Goal: Task Accomplishment & Management: Use online tool/utility

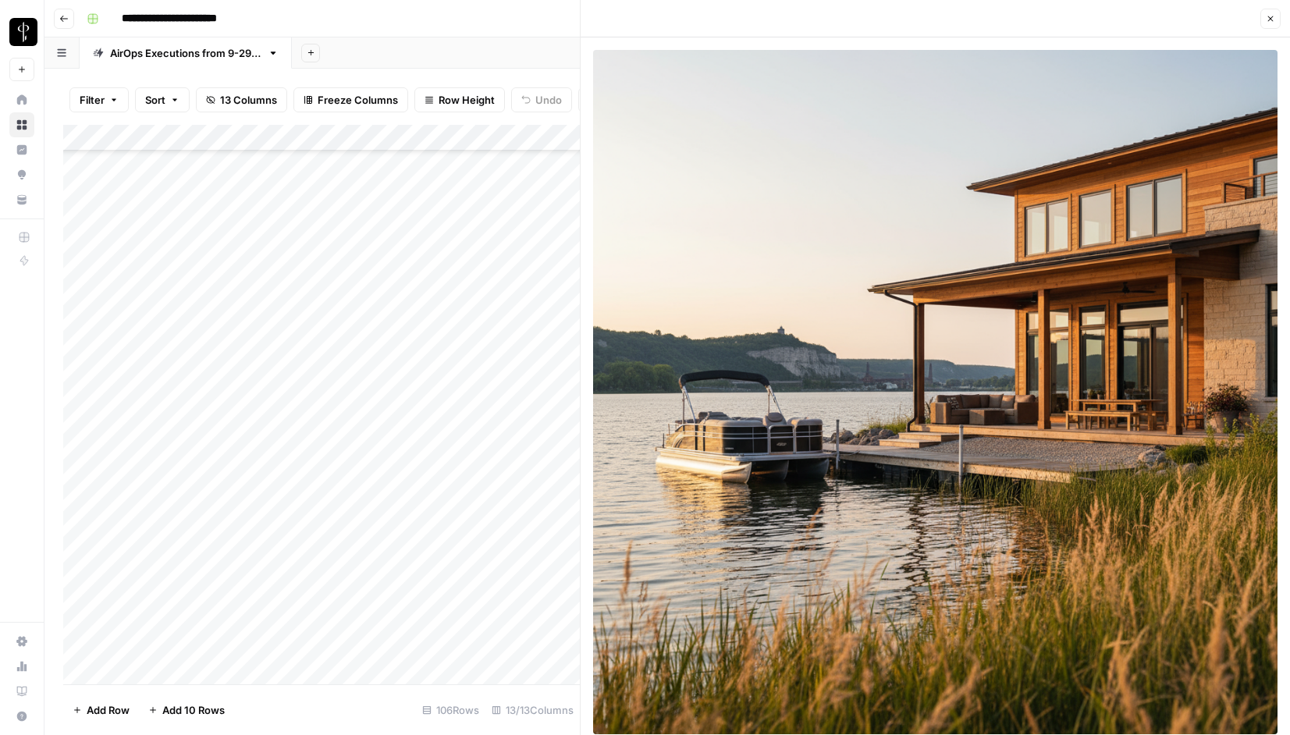
scroll to position [324, 0]
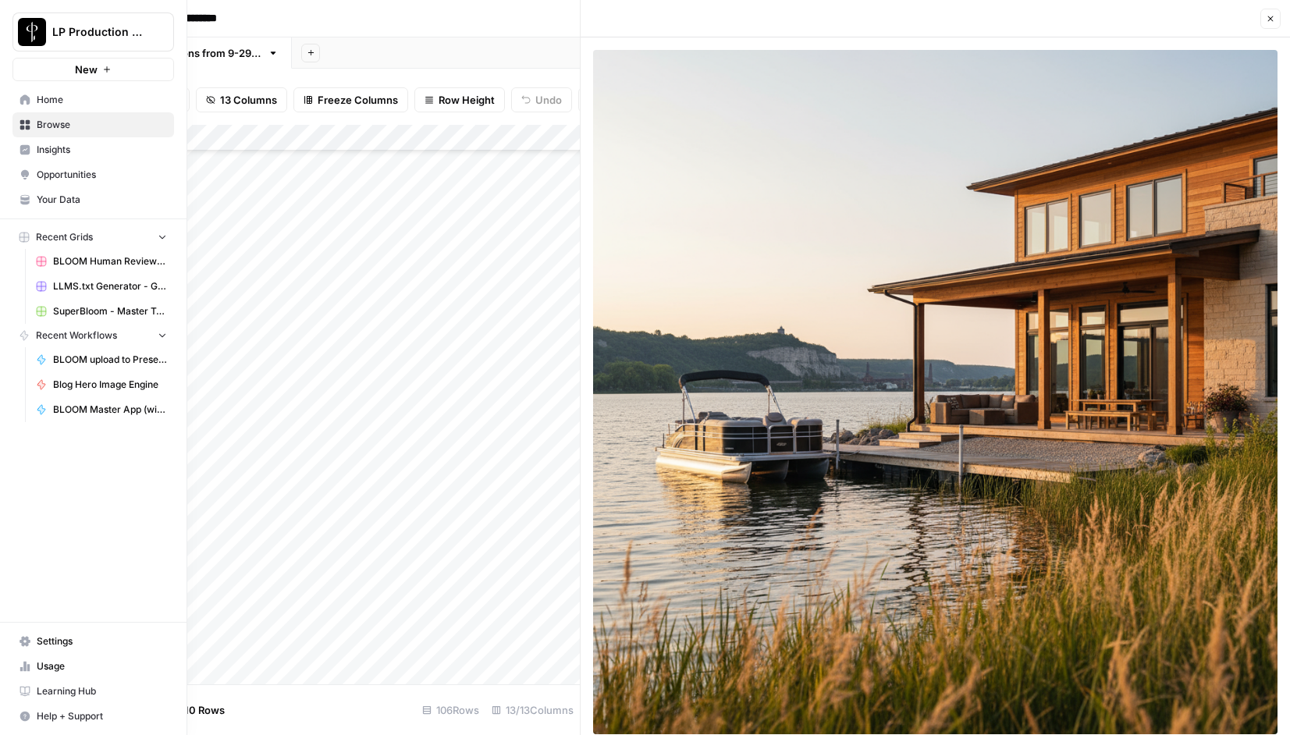
click at [42, 123] on span "Browse" at bounding box center [102, 125] width 130 height 14
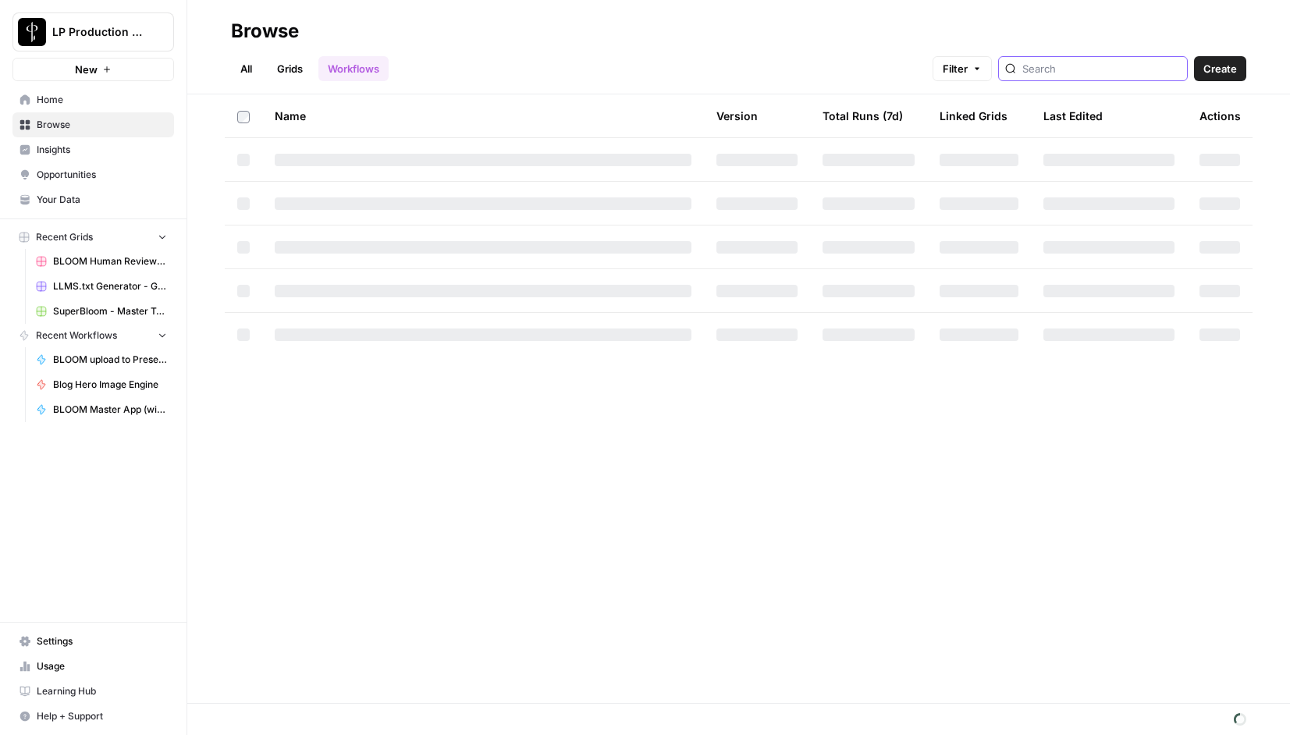
click at [1115, 66] on input "search" at bounding box center [1101, 69] width 158 height 16
type input "w"
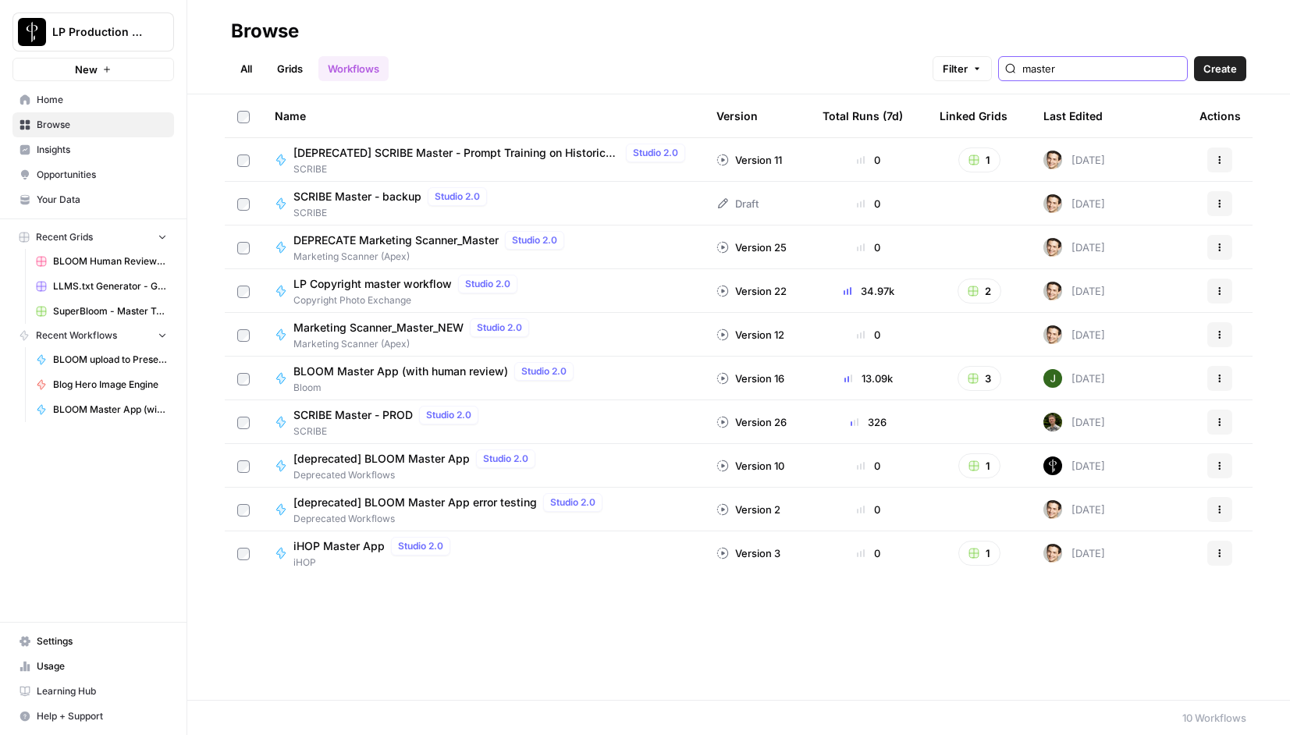
type input "master"
click at [454, 372] on span "BLOOM Master App (with human review)" at bounding box center [400, 372] width 215 height 16
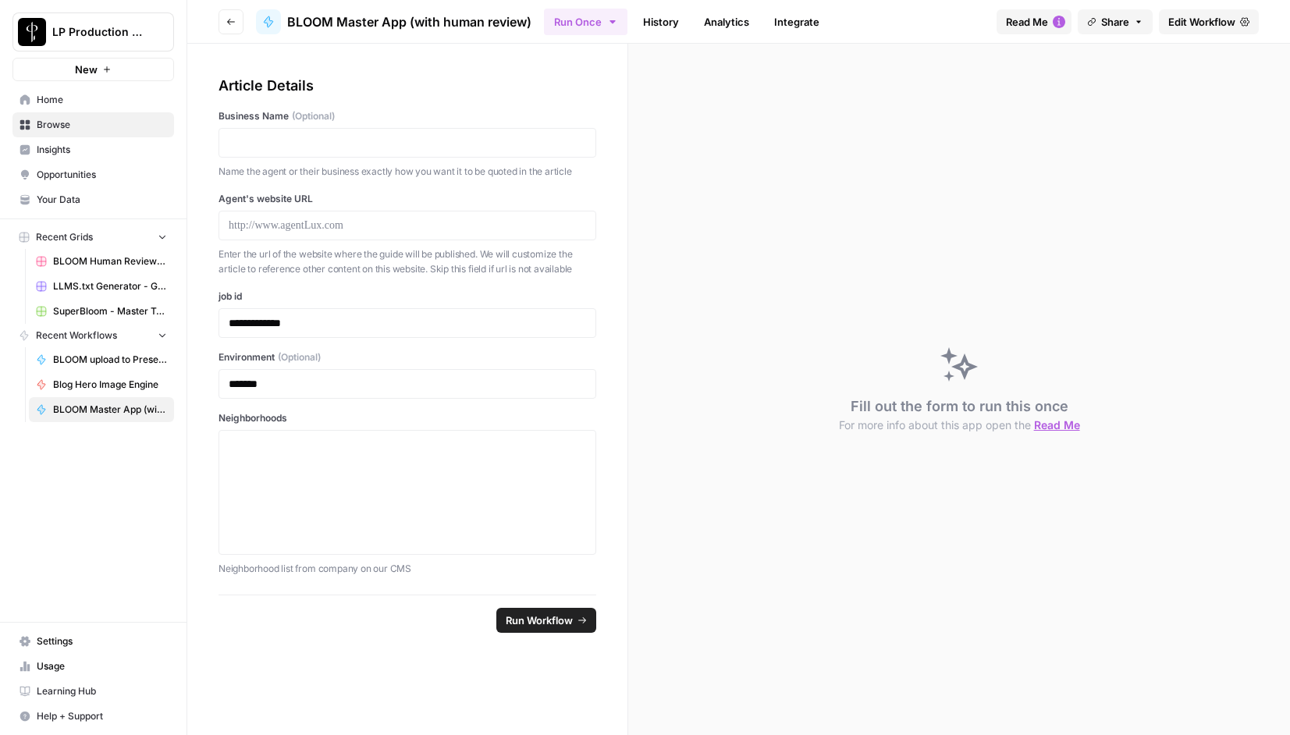
click at [667, 19] on link "History" at bounding box center [661, 21] width 55 height 25
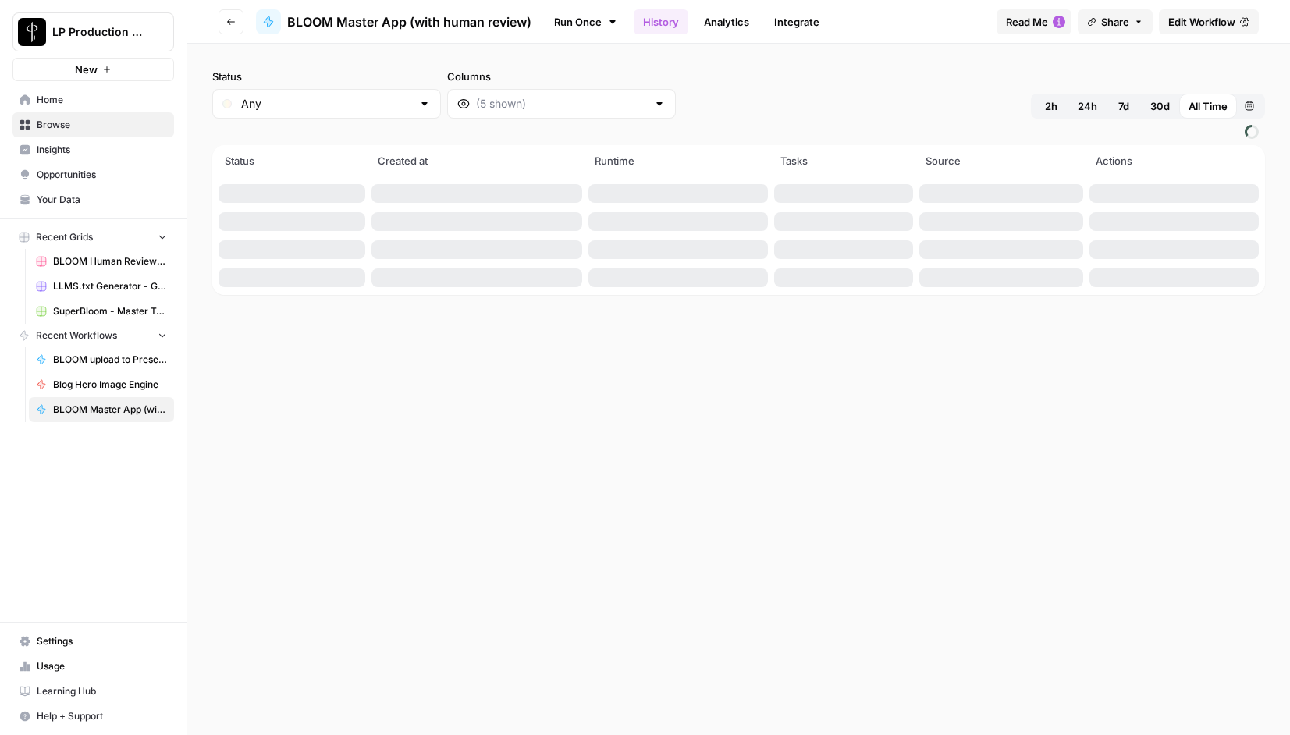
click at [101, 261] on span "BLOOM Human Review (ver2)" at bounding box center [110, 261] width 114 height 14
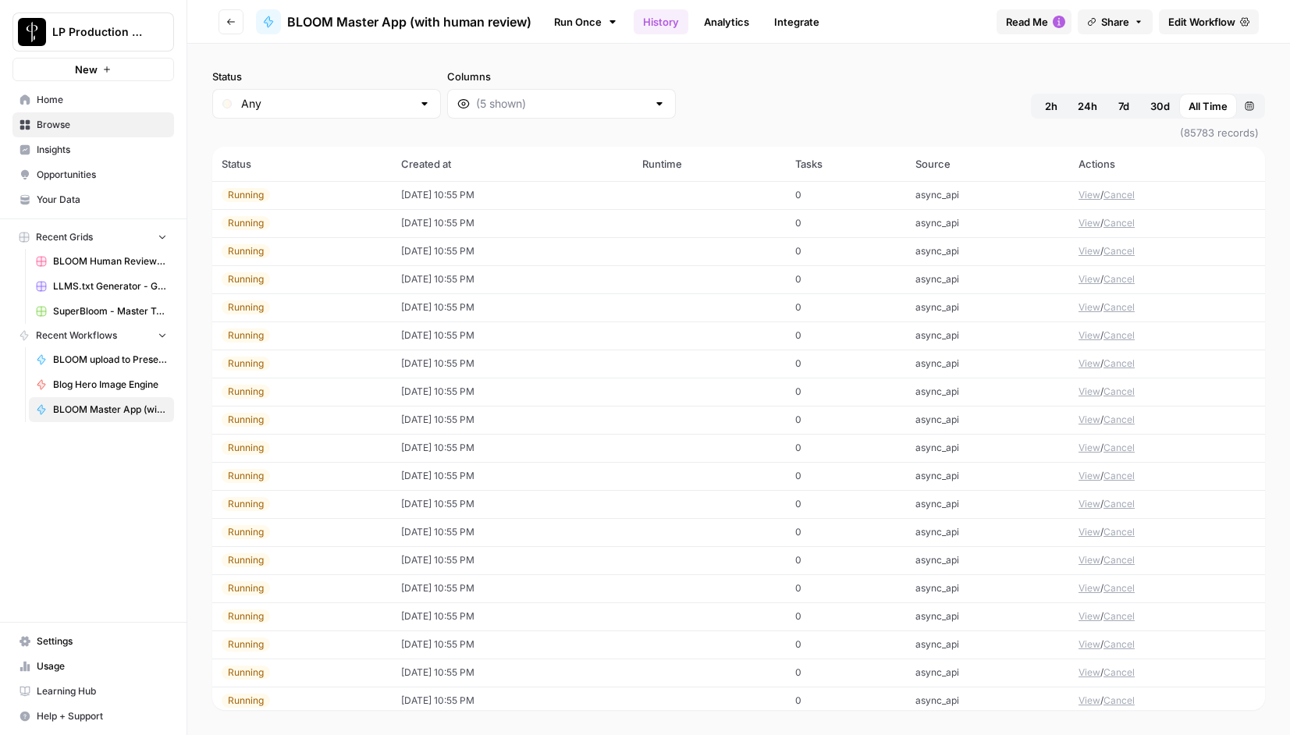
click at [1053, 111] on span "2h" at bounding box center [1051, 106] width 12 height 16
